Goal: Navigation & Orientation: Find specific page/section

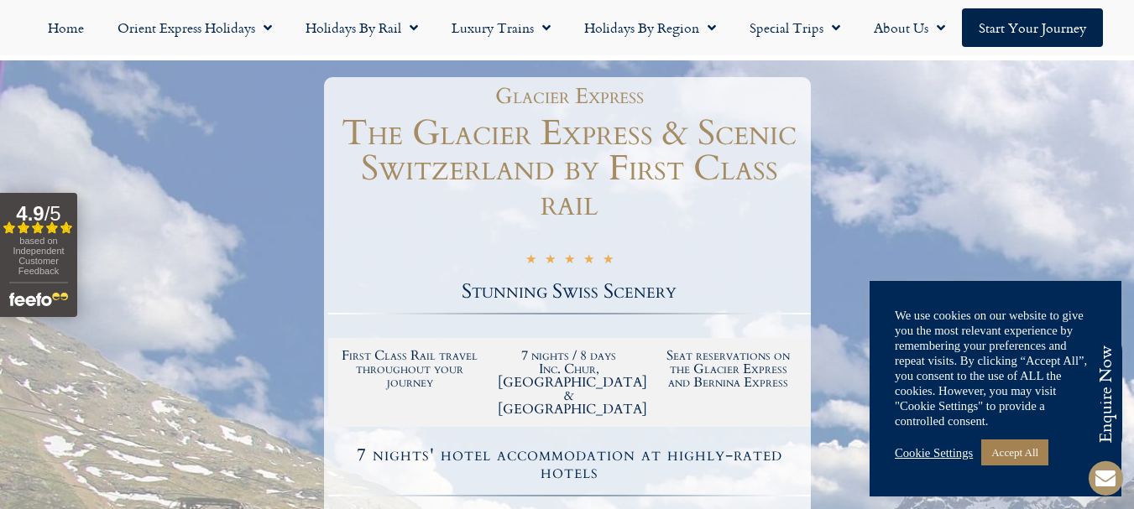
scroll to position [252, 0]
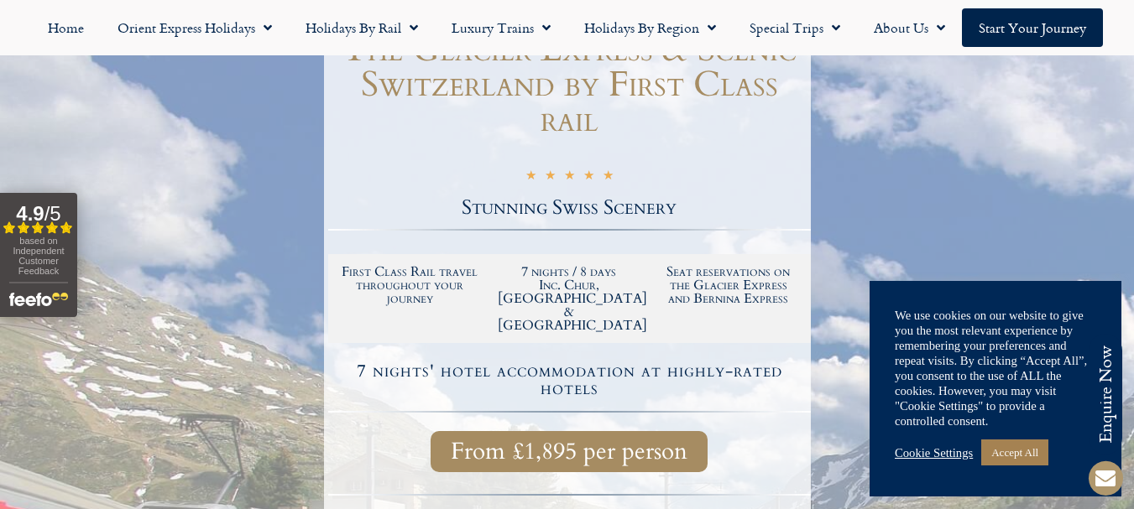
click at [936, 452] on link "Cookie Settings" at bounding box center [934, 453] width 78 height 15
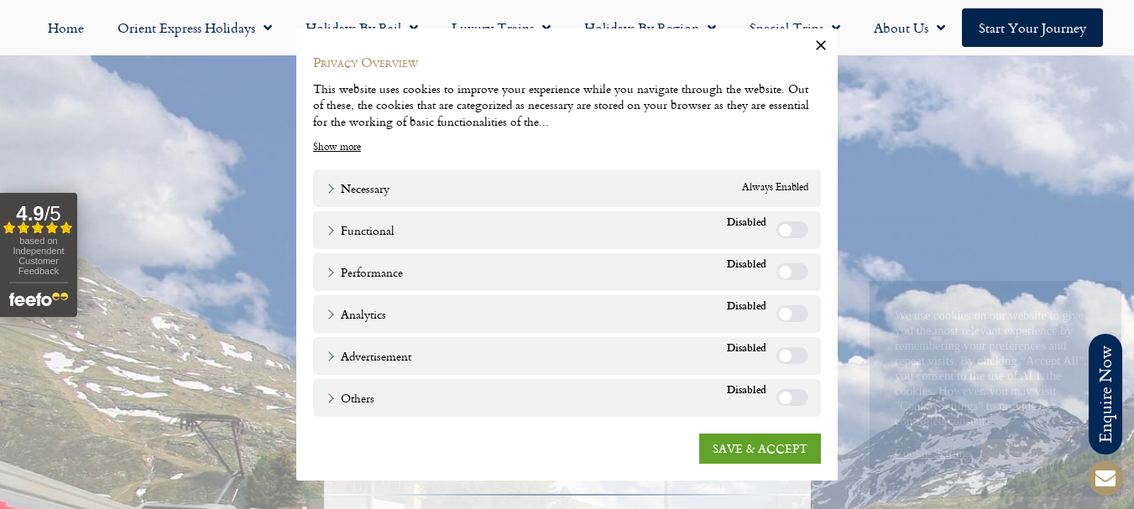
click at [814, 47] on icon "button" at bounding box center [821, 45] width 17 height 17
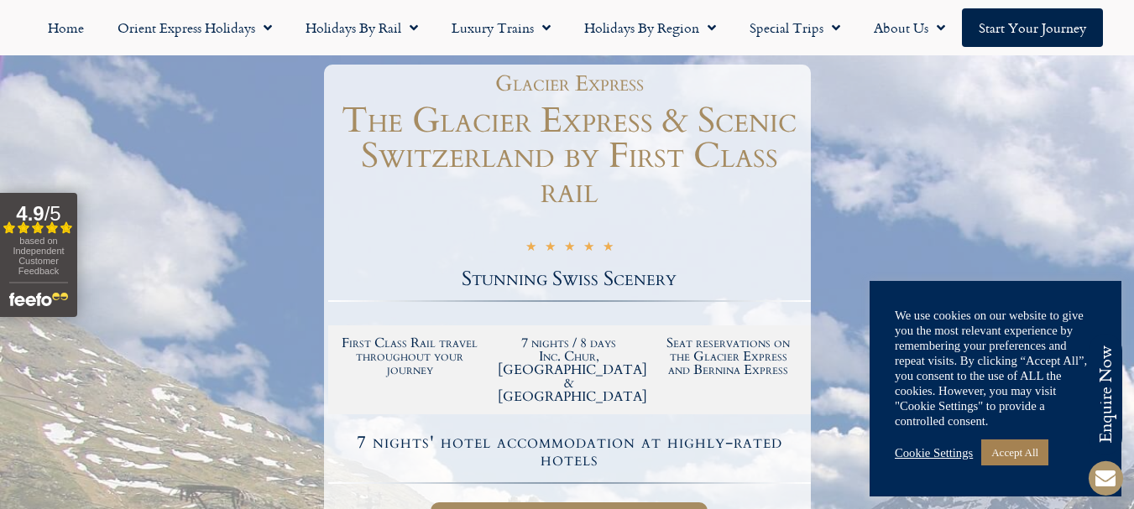
scroll to position [0, 0]
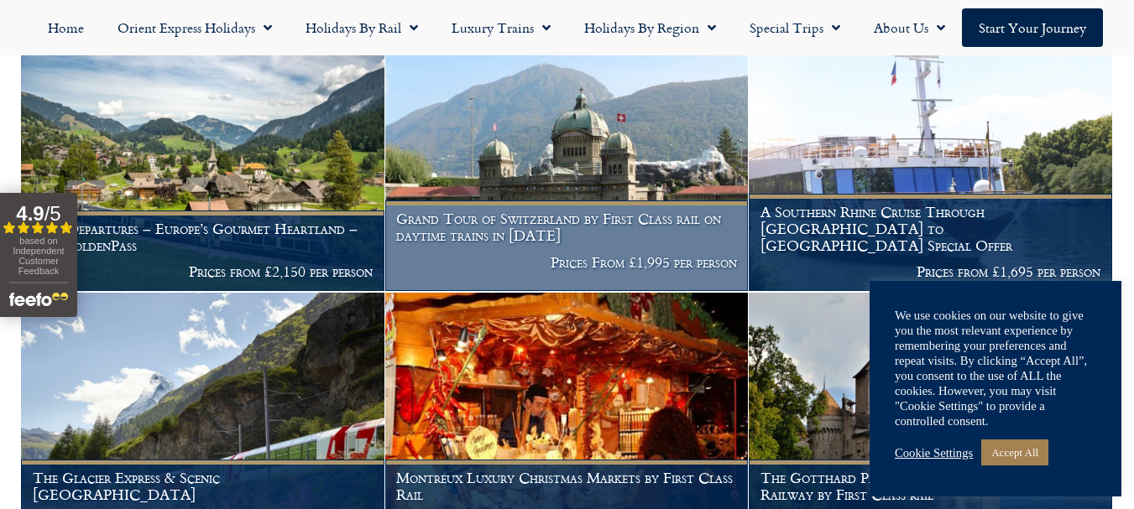
scroll to position [588, 0]
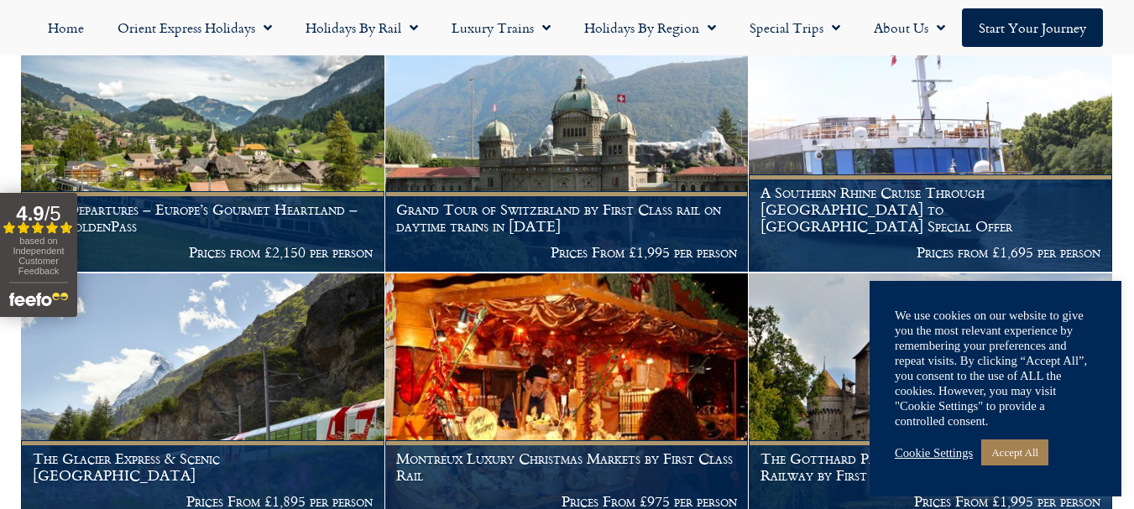
click at [924, 457] on link "Cookie Settings" at bounding box center [934, 453] width 78 height 15
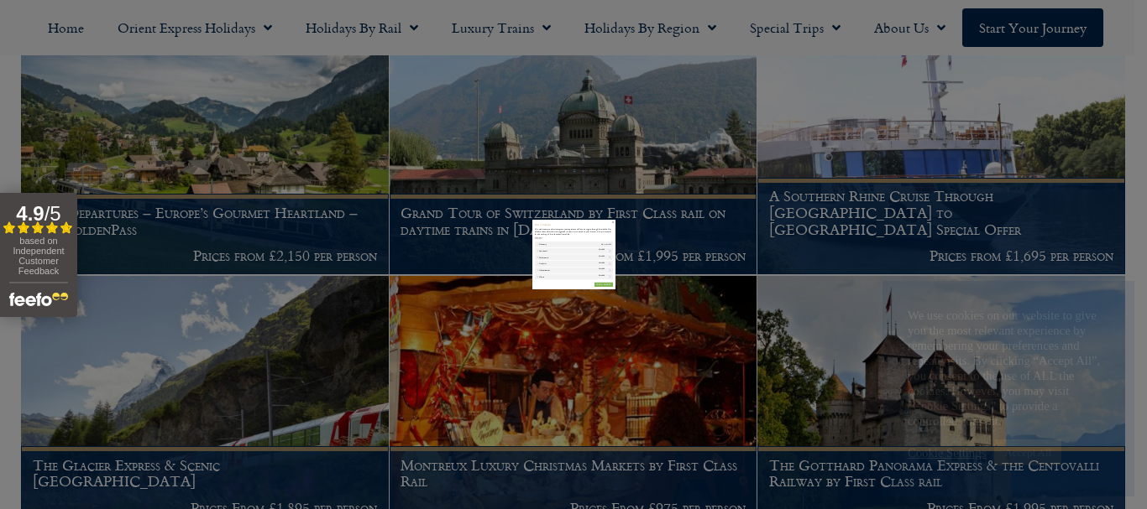
click at [739, 446] on link "SAVE & ACCEPT" at bounding box center [767, 449] width 122 height 30
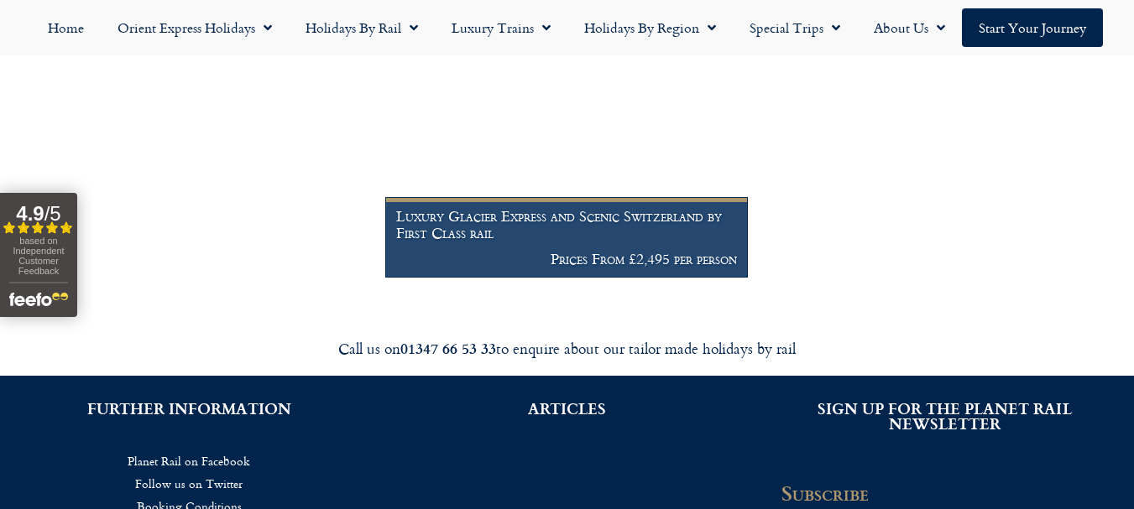
scroll to position [1343, 0]
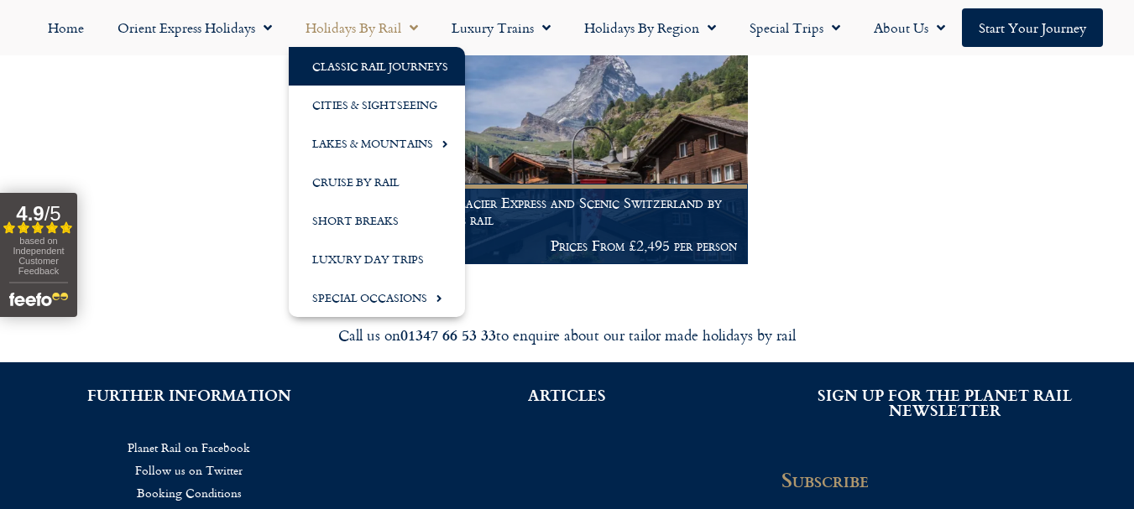
click at [356, 64] on link "Classic Rail Journeys" at bounding box center [377, 66] width 176 height 39
